Goal: Information Seeking & Learning: Learn about a topic

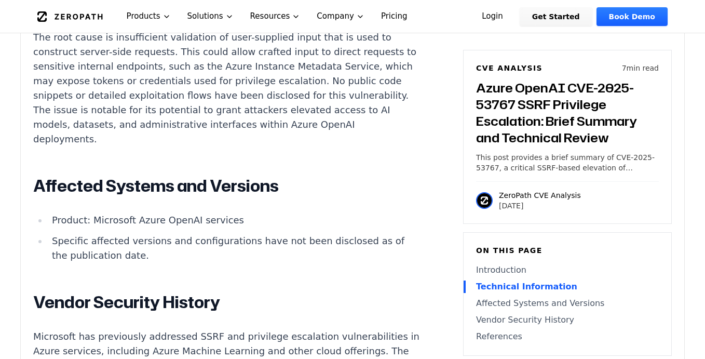
scroll to position [1055, 0]
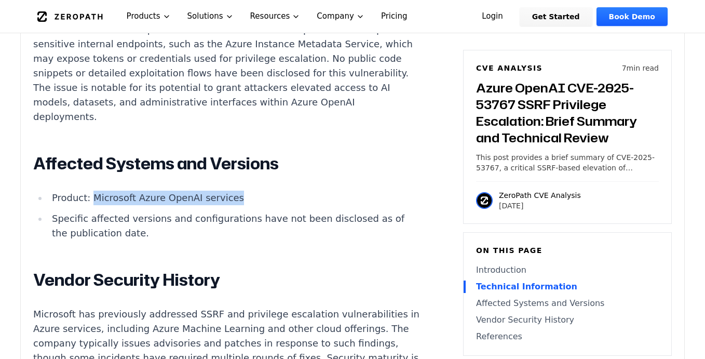
drag, startPoint x: 239, startPoint y: 172, endPoint x: 93, endPoint y: 172, distance: 145.4
click at [93, 191] on li "Product: Microsoft Azure OpenAI services" at bounding box center [234, 198] width 372 height 15
copy li "Microsoft Azure OpenAI services"
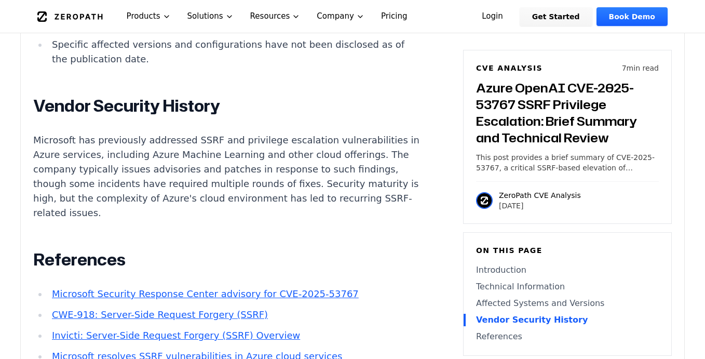
scroll to position [1230, 0]
click at [317, 132] on p "Microsoft has previously addressed SSRF and privilege escalation vulnerabilitie…" at bounding box center [226, 175] width 386 height 87
click at [112, 132] on p "Microsoft has previously addressed SSRF and privilege escalation vulnerabilitie…" at bounding box center [226, 175] width 386 height 87
click at [123, 132] on p "Microsoft has previously addressed SSRF and privilege escalation vulnerabilitie…" at bounding box center [226, 175] width 386 height 87
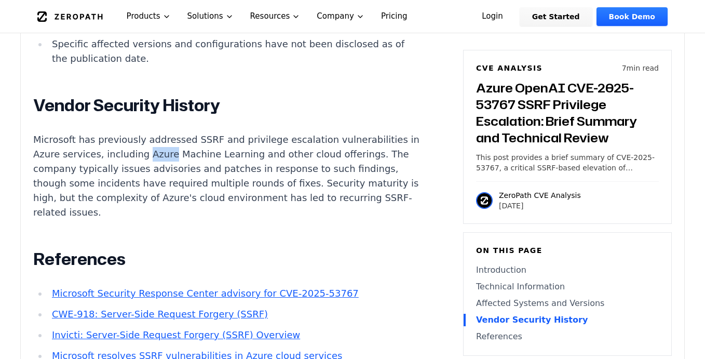
click at [123, 132] on p "Microsoft has previously addressed SSRF and privilege escalation vulnerabilitie…" at bounding box center [226, 175] width 386 height 87
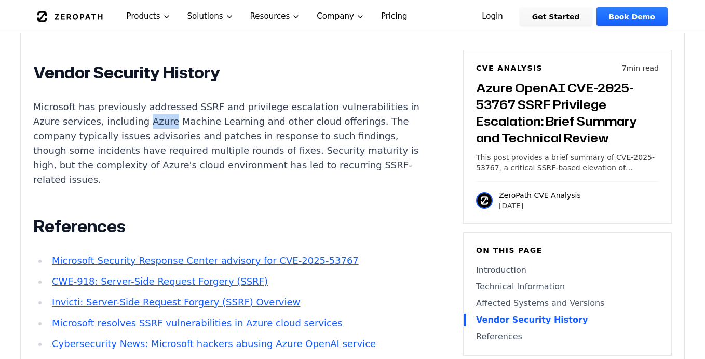
scroll to position [1263, 0]
click at [138, 122] on p "Microsoft has previously addressed SSRF and privilege escalation vulnerabilitie…" at bounding box center [226, 142] width 386 height 87
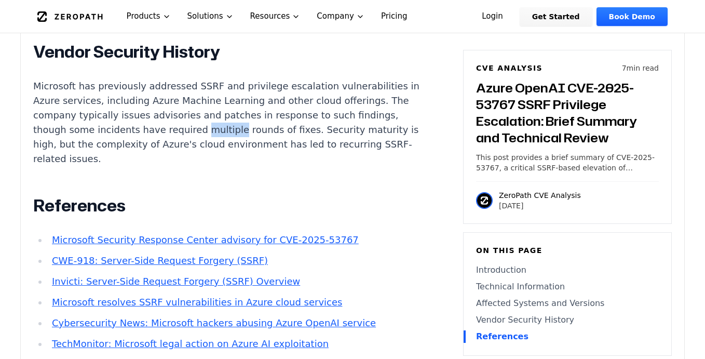
scroll to position [1354, 0]
